Goal: Transaction & Acquisition: Purchase product/service

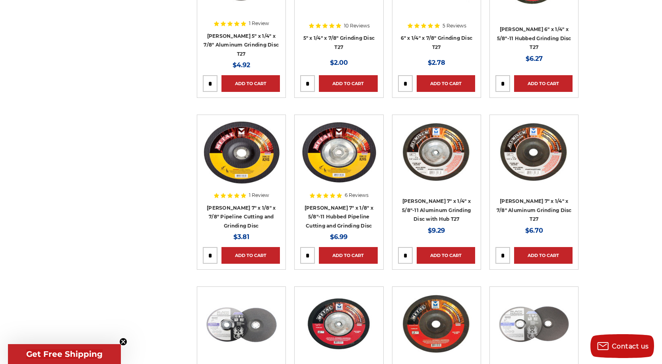
scroll to position [755, 0]
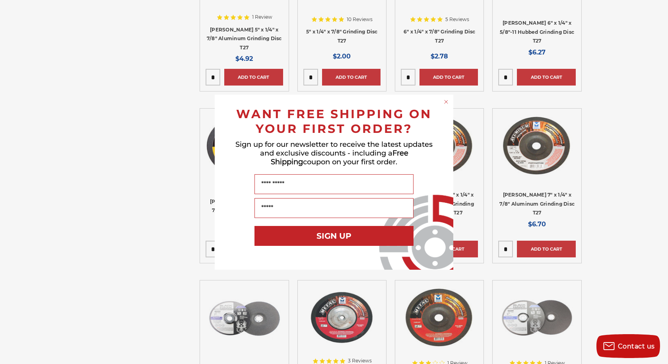
click at [446, 103] on circle "Close dialog" at bounding box center [446, 102] width 8 height 8
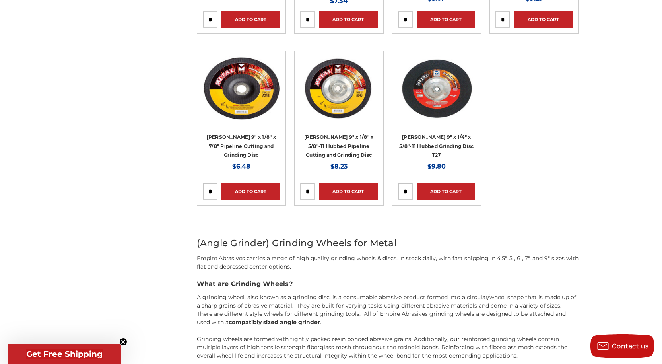
scroll to position [1192, 0]
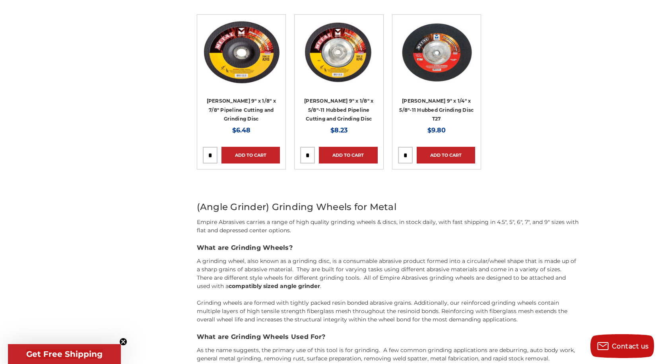
click at [242, 52] on img at bounding box center [241, 52] width 77 height 64
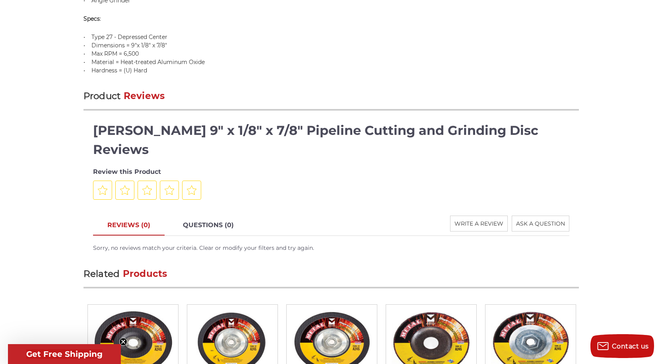
scroll to position [795, 0]
